Goal: Navigation & Orientation: Find specific page/section

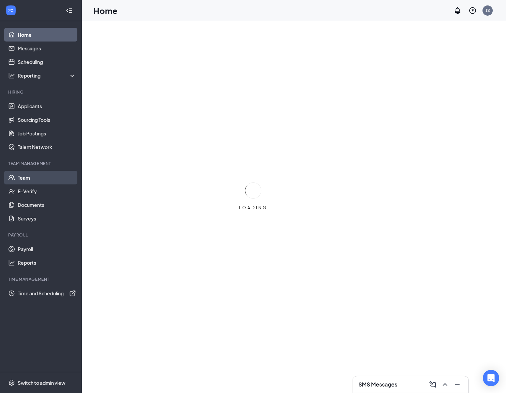
click at [31, 177] on link "Team" at bounding box center [47, 178] width 58 height 14
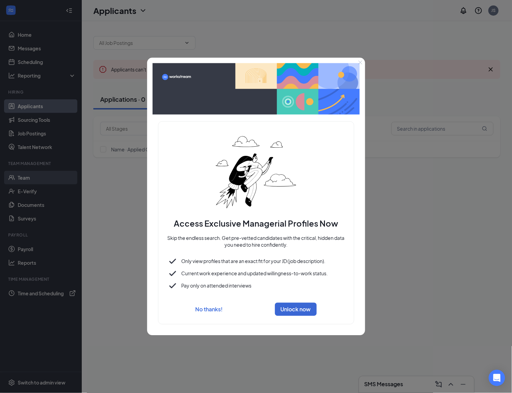
click at [22, 180] on div at bounding box center [256, 196] width 512 height 393
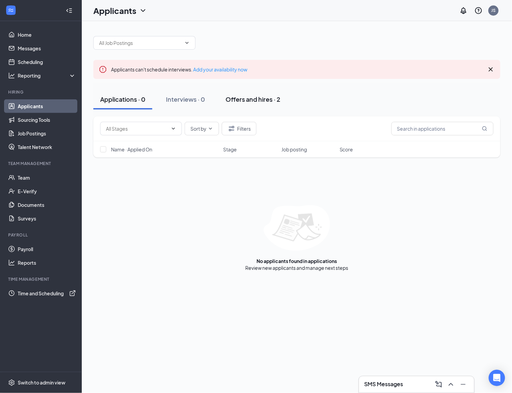
click at [254, 104] on div "Offers and hires · 2" at bounding box center [253, 99] width 55 height 9
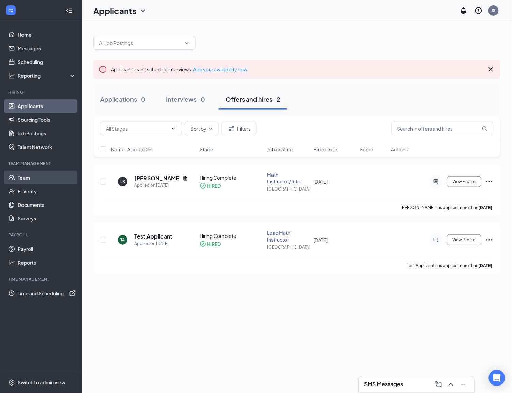
click at [24, 179] on link "Team" at bounding box center [47, 178] width 58 height 14
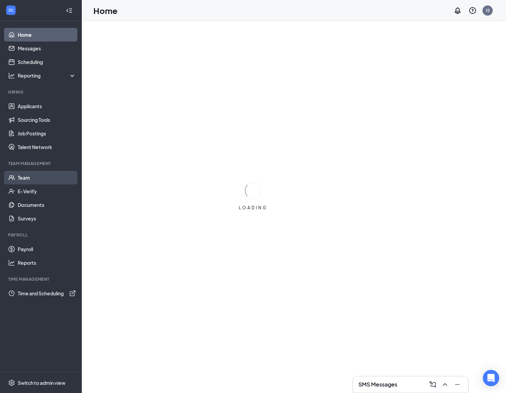
click at [41, 177] on link "Team" at bounding box center [47, 178] width 58 height 14
